Goal: Check status: Check status

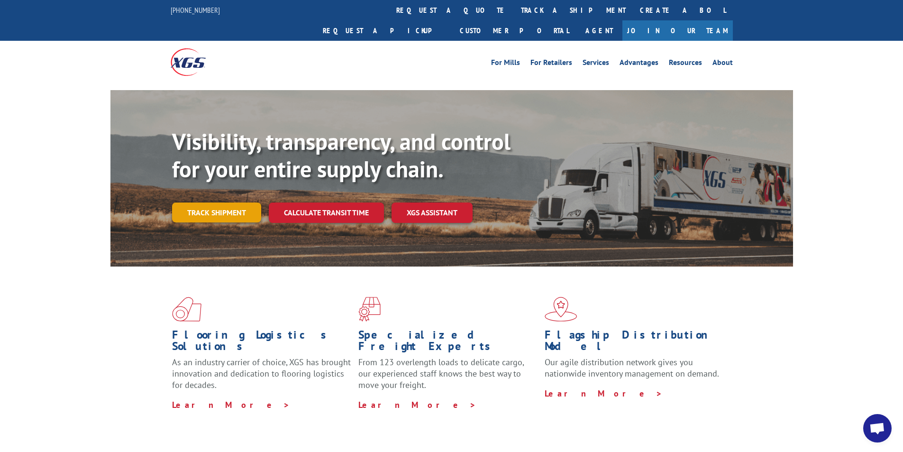
click at [205, 202] on link "Track shipment" at bounding box center [216, 212] width 89 height 20
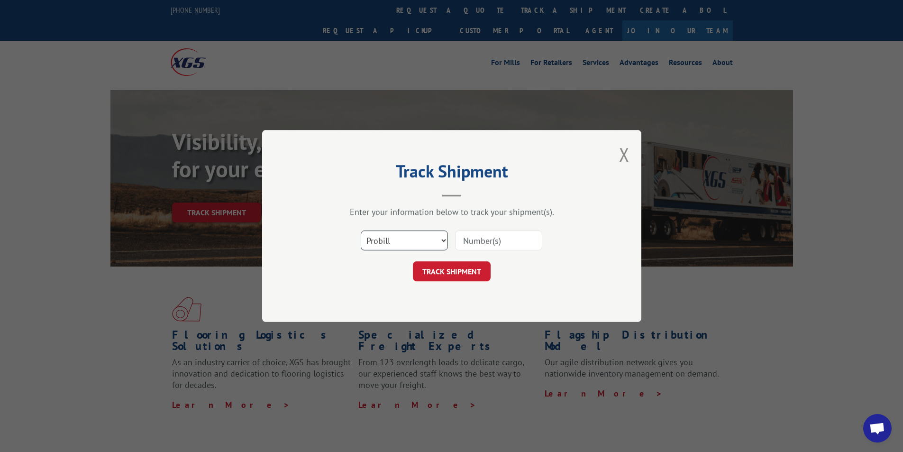
click at [425, 241] on select "Select category... Probill BOL PO" at bounding box center [404, 240] width 87 height 20
select select "bol"
click at [361, 230] on select "Select category... Probill BOL PO" at bounding box center [404, 240] width 87 height 20
click at [477, 238] on input at bounding box center [498, 240] width 87 height 20
paste input "406939-01"
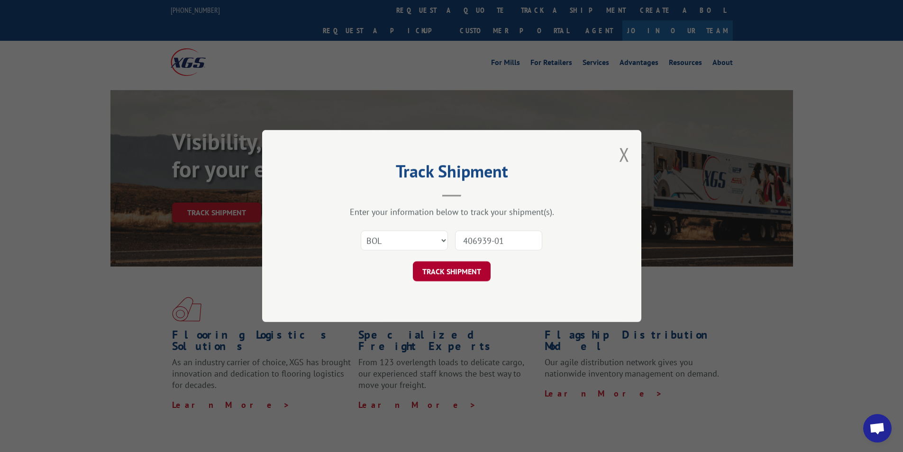
type input "406939-01"
click at [464, 267] on button "TRACK SHIPMENT" at bounding box center [452, 271] width 78 height 20
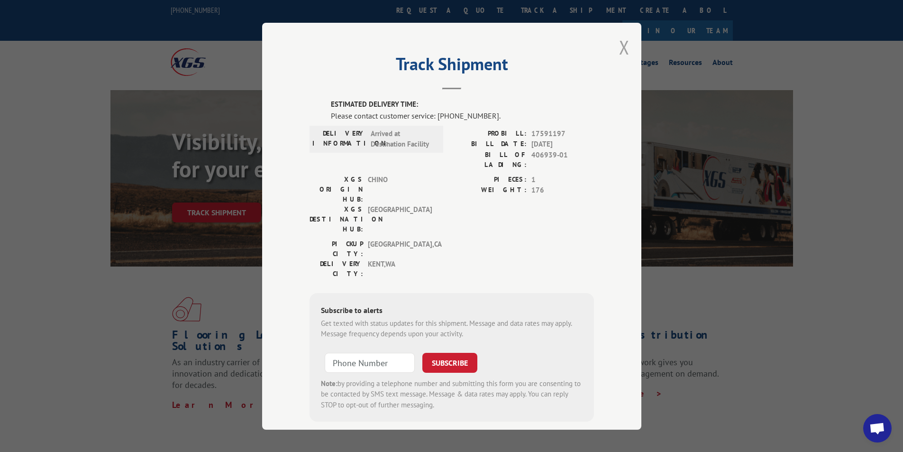
click at [619, 47] on button "Close modal" at bounding box center [624, 47] width 10 height 25
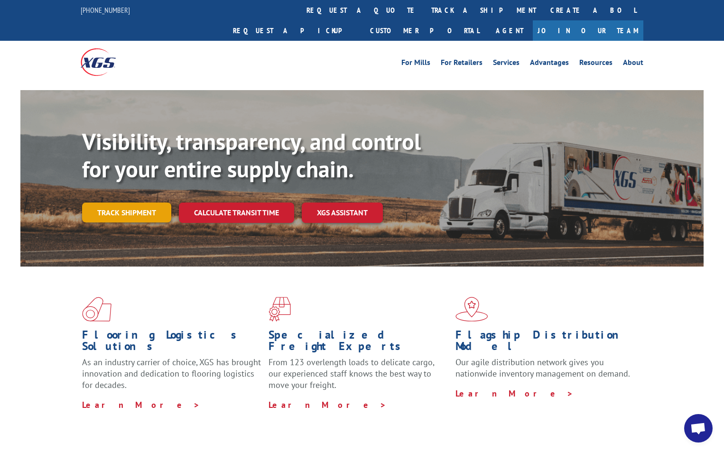
click at [129, 202] on link "Track shipment" at bounding box center [126, 212] width 89 height 20
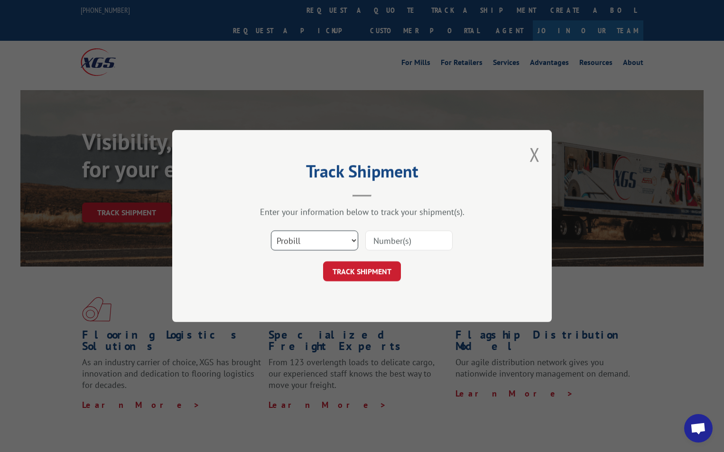
click at [324, 242] on select "Select category... Probill BOL PO" at bounding box center [314, 240] width 87 height 20
select select "bol"
click at [271, 230] on select "Select category... Probill BOL PO" at bounding box center [314, 240] width 87 height 20
click at [378, 237] on input at bounding box center [408, 240] width 87 height 20
paste input "406939-01"
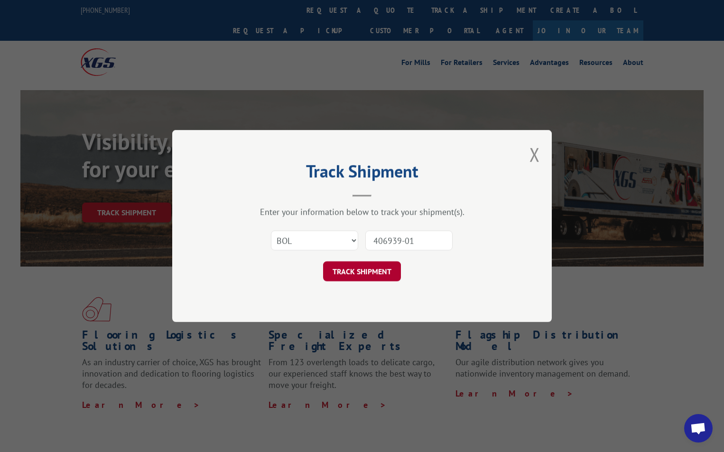
type input "406939-01"
click at [385, 270] on button "TRACK SHIPMENT" at bounding box center [362, 271] width 78 height 20
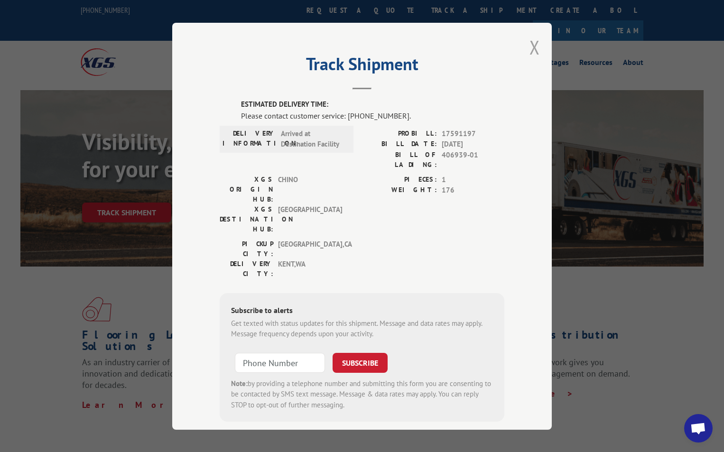
click at [530, 45] on button "Close modal" at bounding box center [534, 47] width 10 height 25
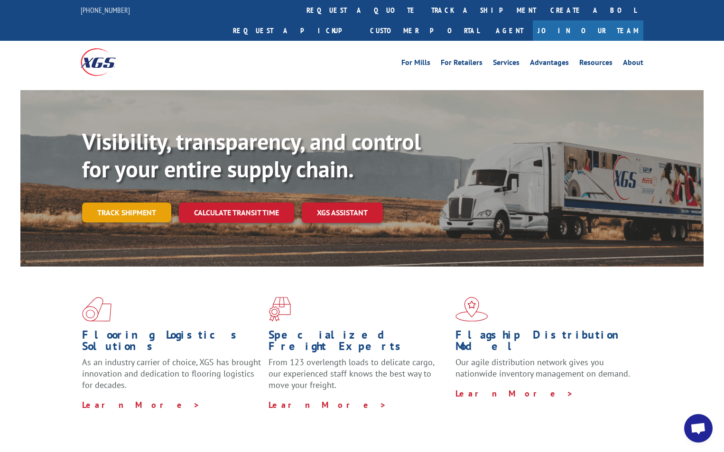
click at [143, 202] on link "Track shipment" at bounding box center [126, 212] width 89 height 20
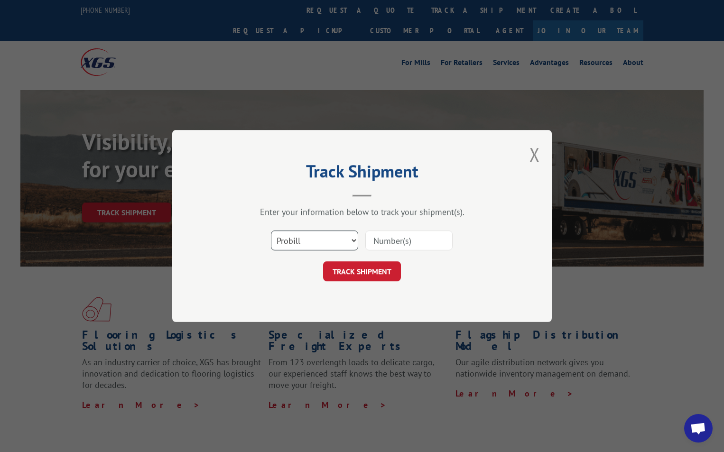
click at [325, 245] on select "Select category... Probill BOL PO" at bounding box center [314, 240] width 87 height 20
select select "bol"
click at [271, 230] on select "Select category... Probill BOL PO" at bounding box center [314, 240] width 87 height 20
click at [389, 240] on input at bounding box center [408, 240] width 87 height 20
paste input "406939-01"
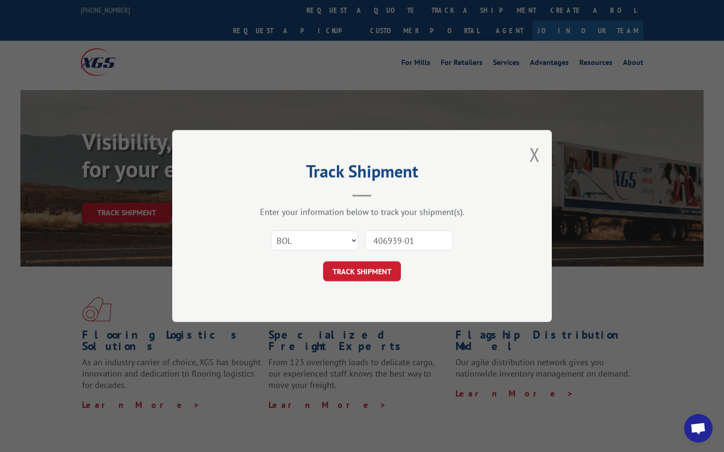
click at [403, 239] on input "406939-01" at bounding box center [408, 240] width 87 height 20
type input "40693901"
click at [380, 273] on button "TRACK SHIPMENT" at bounding box center [362, 271] width 78 height 20
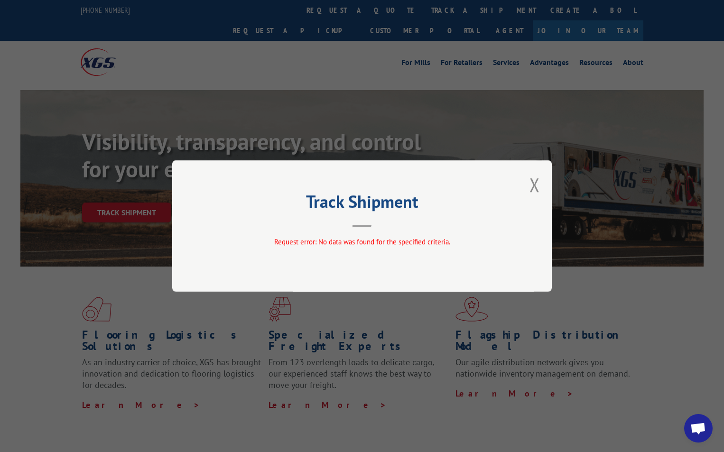
click at [528, 181] on div "Track Shipment Request error: No data was found for the specified criteria." at bounding box center [361, 225] width 379 height 131
click at [533, 183] on button "Close modal" at bounding box center [534, 184] width 10 height 25
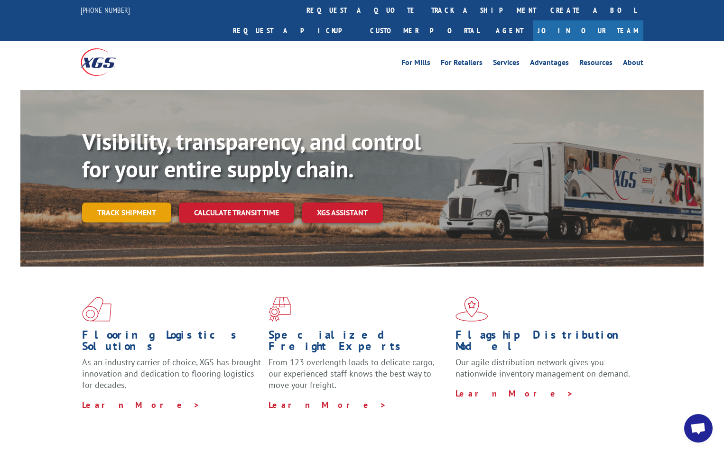
click at [143, 202] on link "Track shipment" at bounding box center [126, 212] width 89 height 20
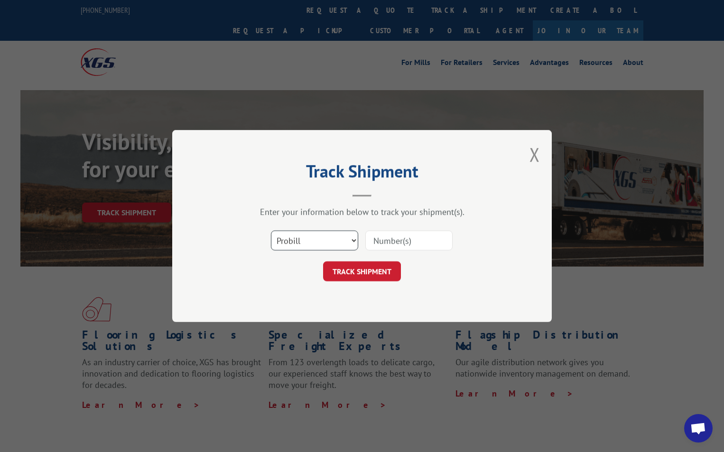
drag, startPoint x: 339, startPoint y: 238, endPoint x: 331, endPoint y: 242, distance: 9.4
click at [339, 238] on select "Select category... Probill BOL PO" at bounding box center [314, 240] width 87 height 20
select select "bol"
click at [271, 230] on select "Select category... Probill BOL PO" at bounding box center [314, 240] width 87 height 20
click at [377, 241] on input at bounding box center [408, 240] width 87 height 20
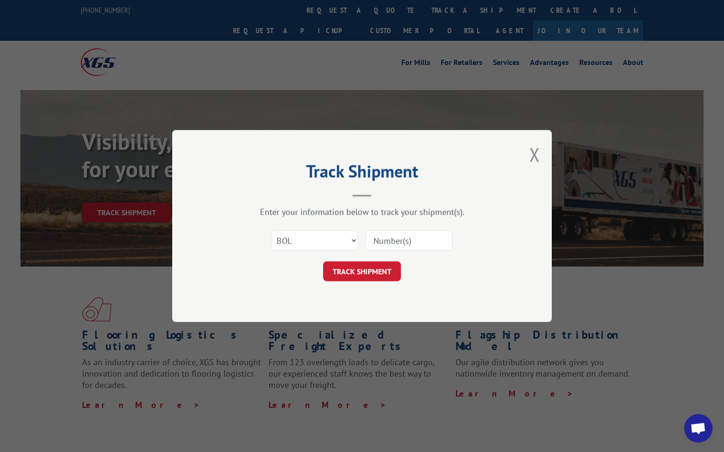
paste input "406939-01"
click at [405, 240] on input "406939-01" at bounding box center [408, 240] width 87 height 20
type input "40693901"
click at [377, 269] on button "TRACK SHIPMENT" at bounding box center [362, 271] width 78 height 20
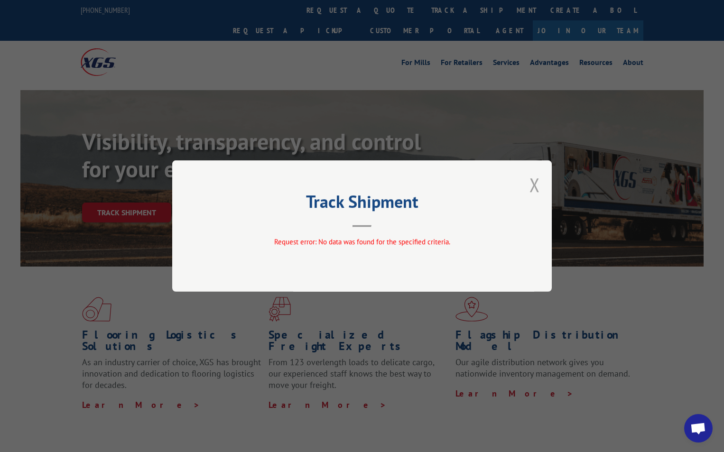
click at [533, 185] on button "Close modal" at bounding box center [534, 184] width 10 height 25
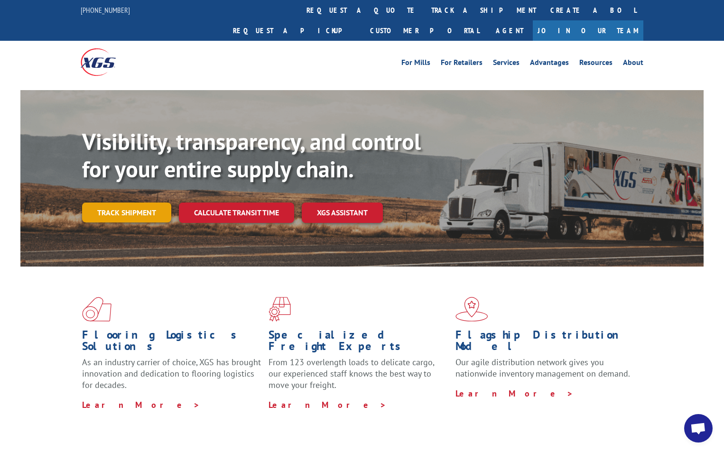
click at [138, 202] on link "Track shipment" at bounding box center [126, 212] width 89 height 20
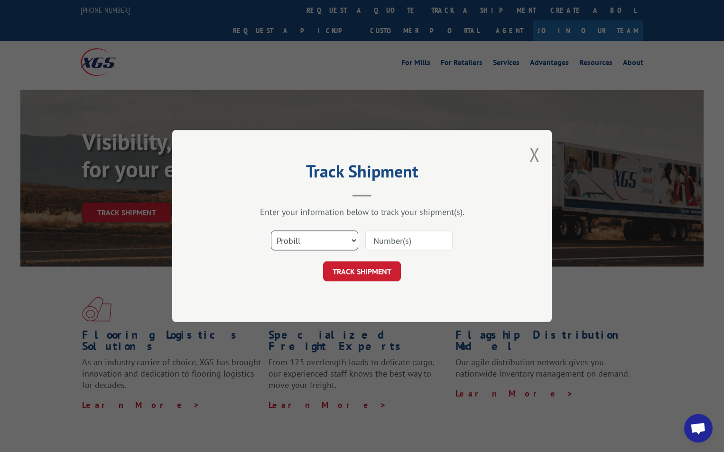
click at [312, 241] on select "Select category... Probill BOL PO" at bounding box center [314, 240] width 87 height 20
select select "po"
click at [271, 230] on select "Select category... Probill BOL PO" at bounding box center [314, 240] width 87 height 20
click at [386, 239] on input at bounding box center [408, 240] width 87 height 20
type input "82825"
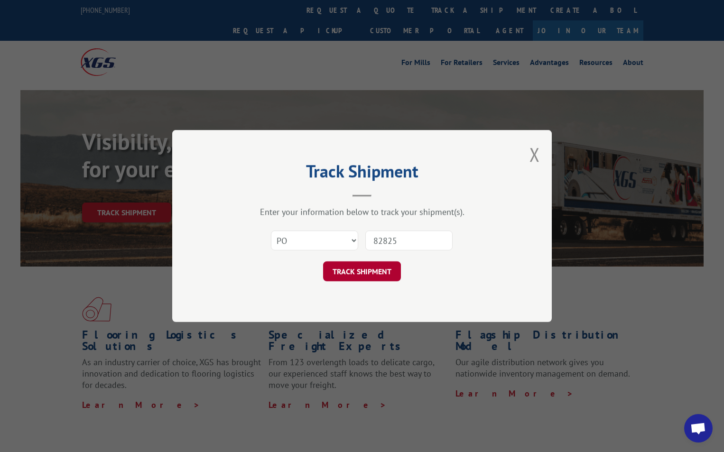
click at [360, 273] on button "TRACK SHIPMENT" at bounding box center [362, 271] width 78 height 20
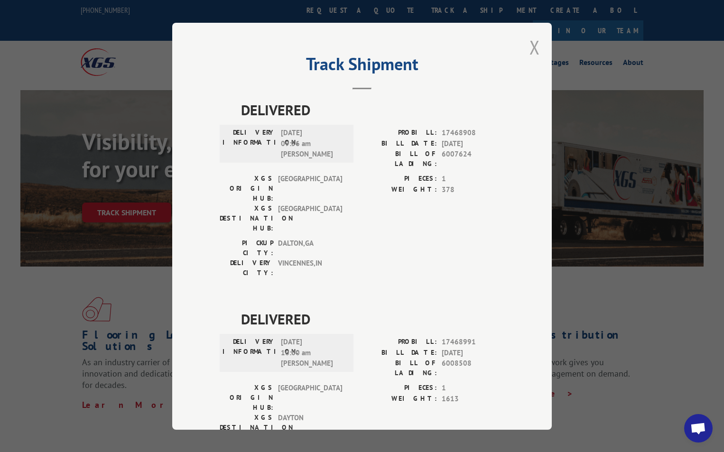
click at [531, 44] on button "Close modal" at bounding box center [534, 47] width 10 height 25
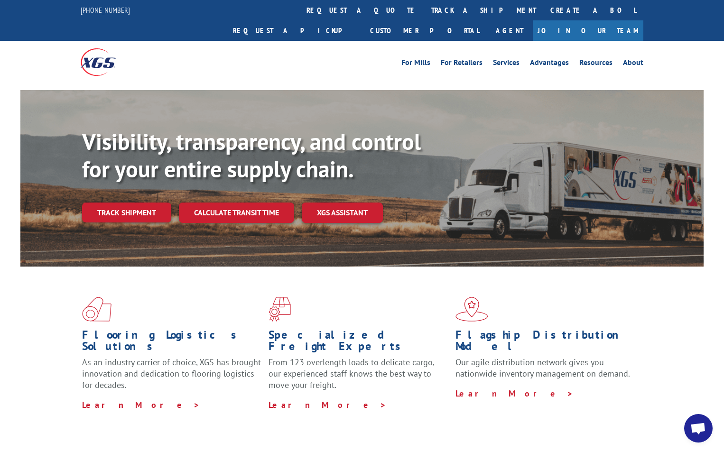
click at [139, 202] on link "Track shipment" at bounding box center [126, 212] width 89 height 20
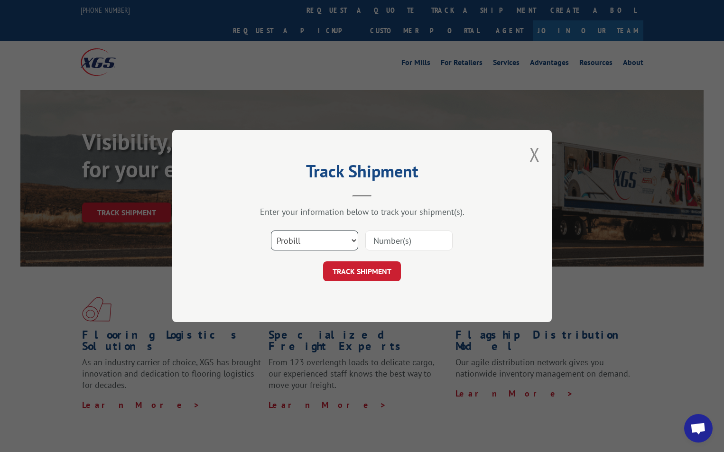
click at [288, 244] on select "Select category... Probill BOL PO" at bounding box center [314, 240] width 87 height 20
click at [288, 243] on select "Select category... Probill BOL PO" at bounding box center [314, 240] width 87 height 20
click at [397, 236] on input at bounding box center [408, 240] width 87 height 20
drag, startPoint x: 397, startPoint y: 236, endPoint x: 378, endPoint y: 244, distance: 20.6
click at [378, 245] on input at bounding box center [408, 240] width 87 height 20
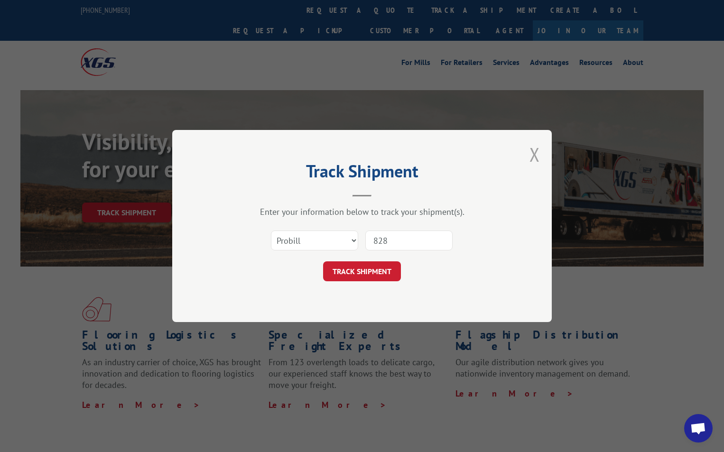
type input "828"
drag, startPoint x: 536, startPoint y: 149, endPoint x: 528, endPoint y: 152, distance: 9.2
click at [536, 149] on button "Close modal" at bounding box center [534, 154] width 10 height 25
